Goal: Transaction & Acquisition: Purchase product/service

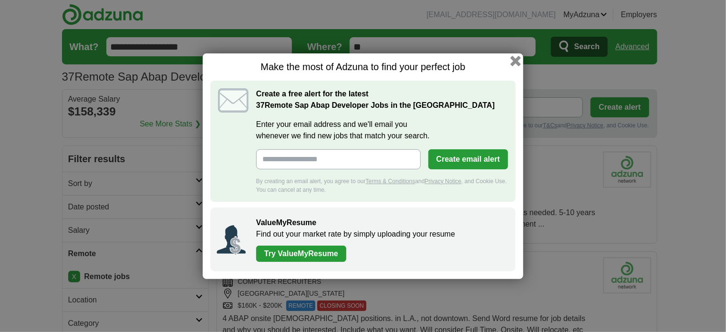
click at [517, 58] on button "button" at bounding box center [515, 60] width 10 height 10
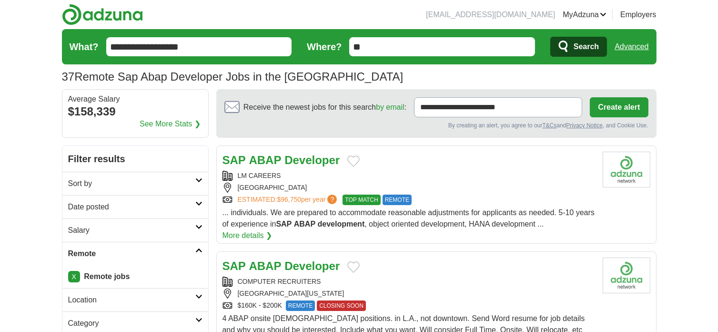
click at [77, 275] on link "X" at bounding box center [74, 276] width 12 height 11
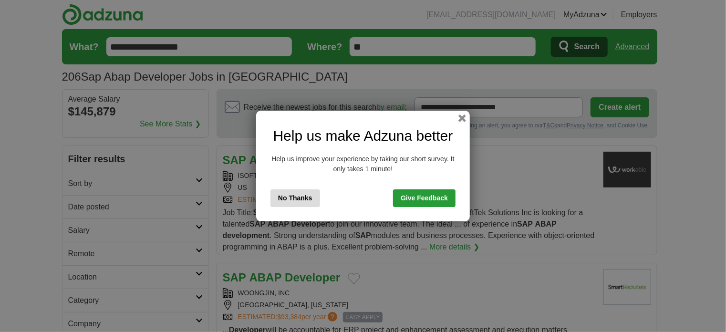
click at [296, 201] on button "No Thanks" at bounding box center [295, 198] width 50 height 18
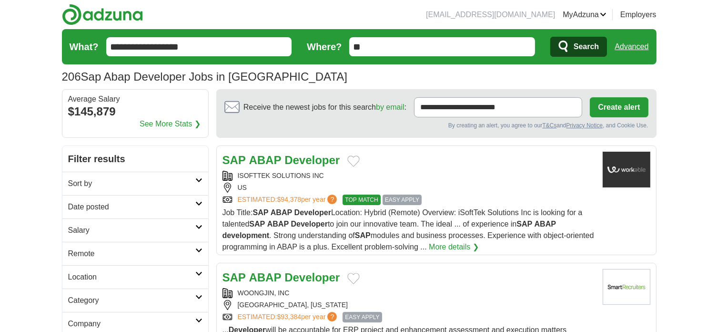
click at [195, 248] on icon at bounding box center [198, 250] width 7 height 5
click at [95, 278] on link "Remote jobs" at bounding box center [89, 276] width 43 height 8
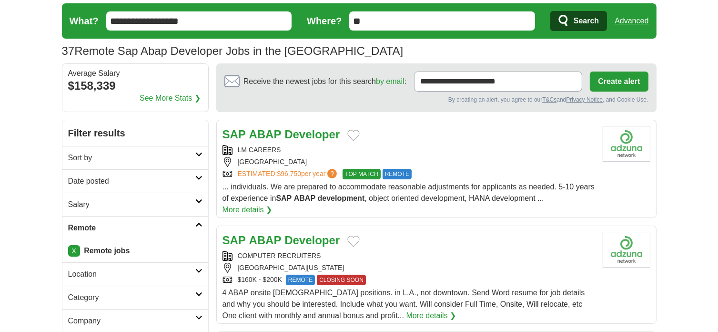
scroll to position [143, 0]
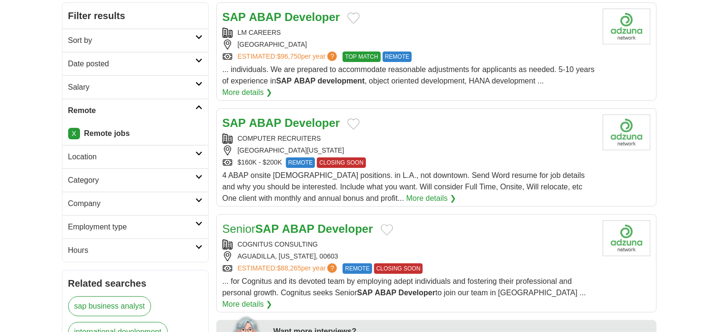
click at [407, 196] on link "More details ❯" at bounding box center [432, 198] width 50 height 11
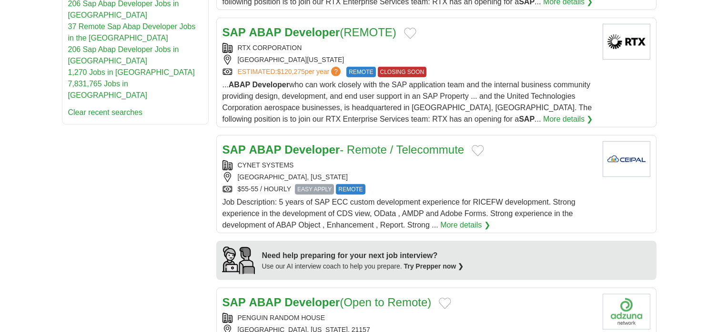
scroll to position [620, 0]
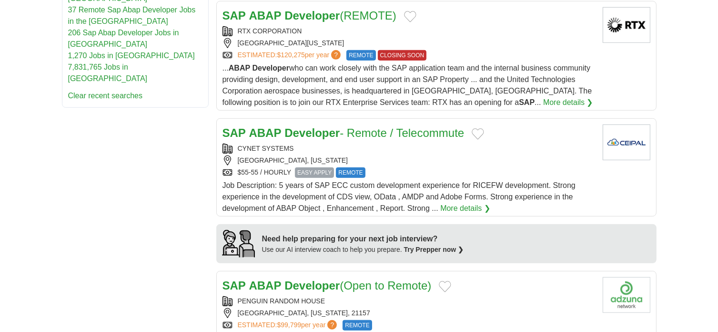
click at [294, 126] on strong "Developer" at bounding box center [312, 132] width 55 height 13
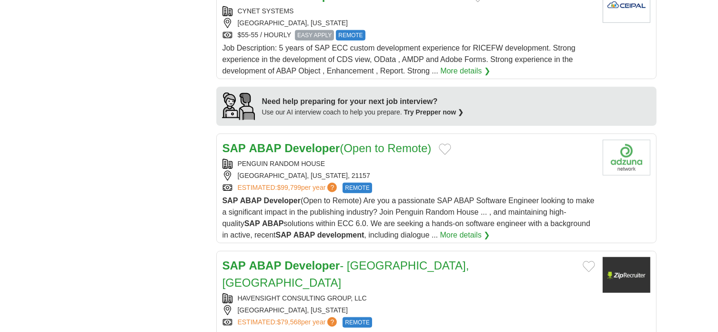
scroll to position [763, 0]
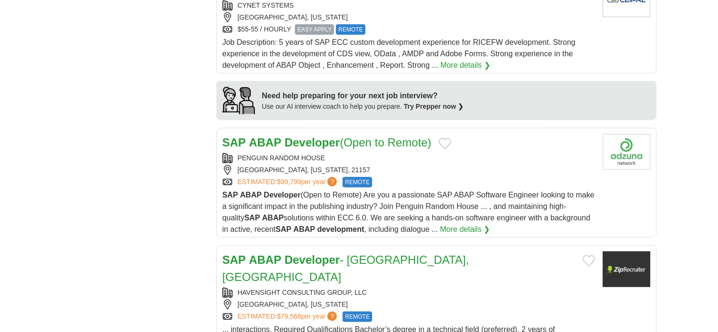
click at [280, 136] on strong "ABAP" at bounding box center [265, 142] width 32 height 13
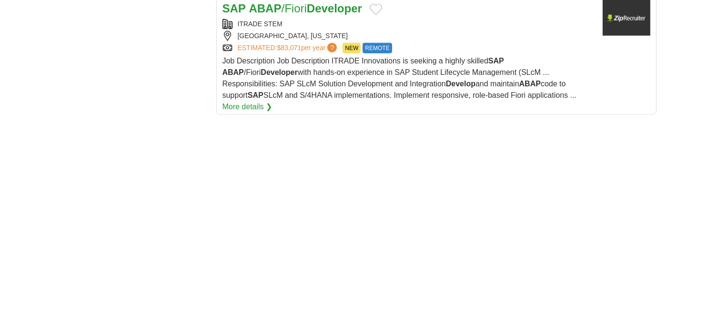
scroll to position [1240, 0]
